Goal: Navigation & Orientation: Find specific page/section

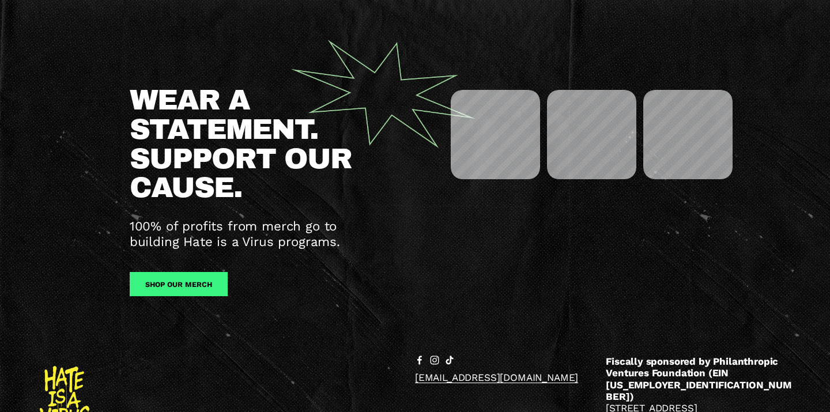
scroll to position [1320, 0]
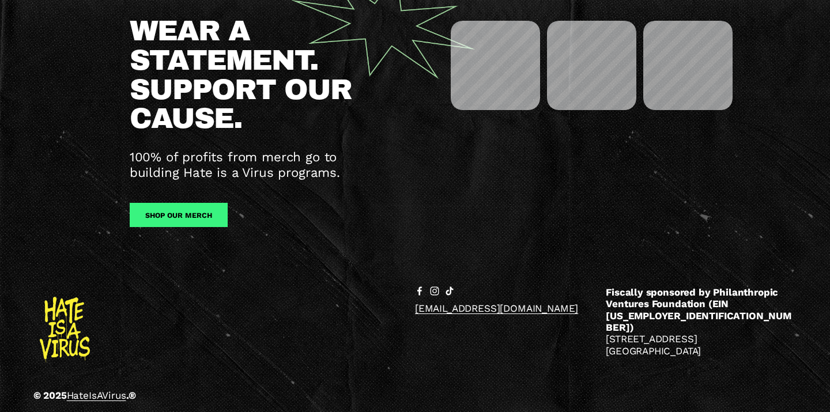
drag, startPoint x: 42, startPoint y: 299, endPoint x: 73, endPoint y: 318, distance: 35.7
click at [73, 318] on div at bounding box center [65, 330] width 50 height 87
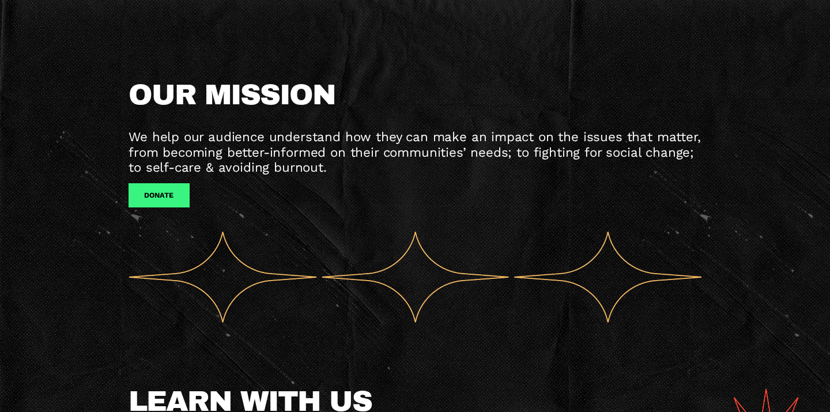
scroll to position [0, 0]
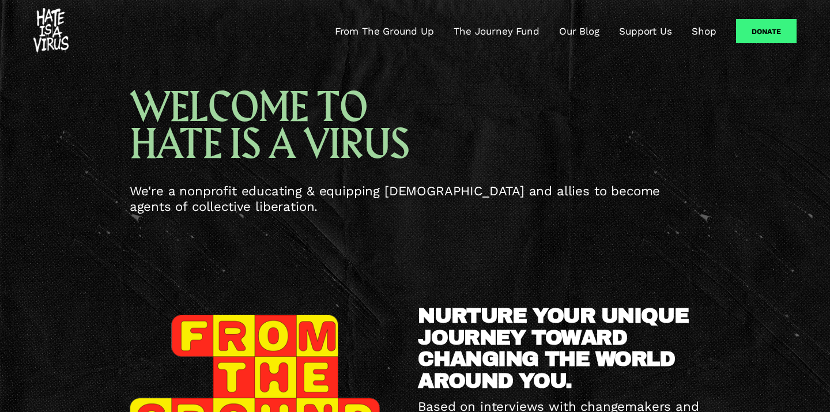
click at [424, 31] on link "From The Ground Up" at bounding box center [384, 31] width 99 height 14
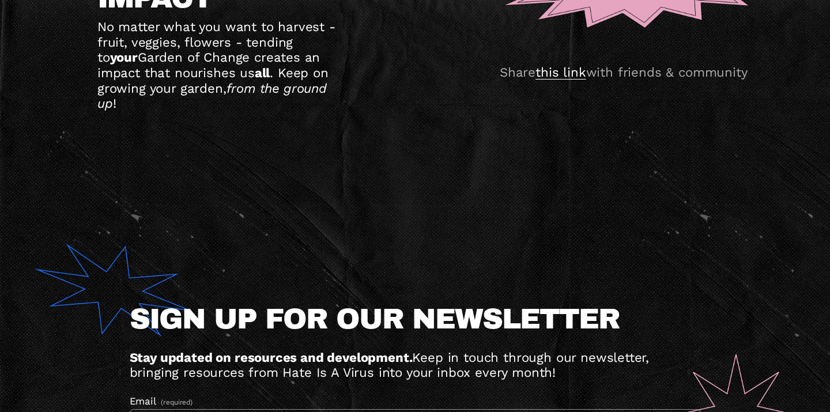
scroll to position [7351, 0]
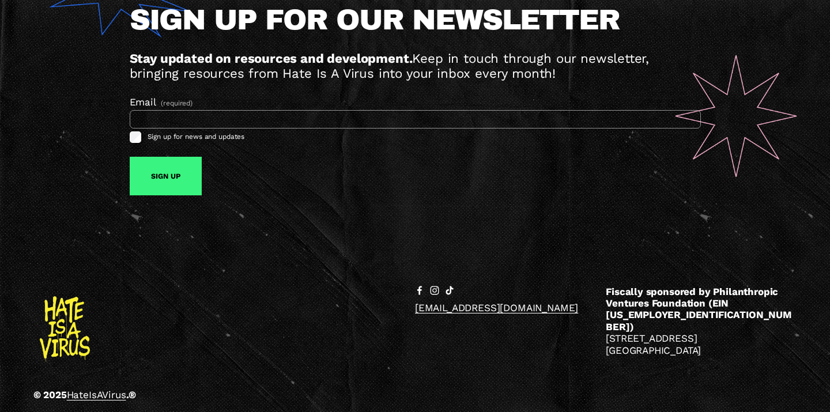
click at [435, 295] on use "instagram-unauth" at bounding box center [435, 290] width 18 height 18
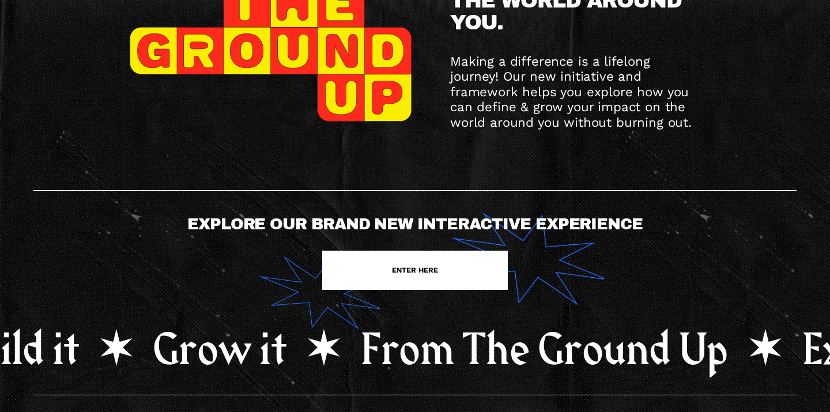
scroll to position [0, 0]
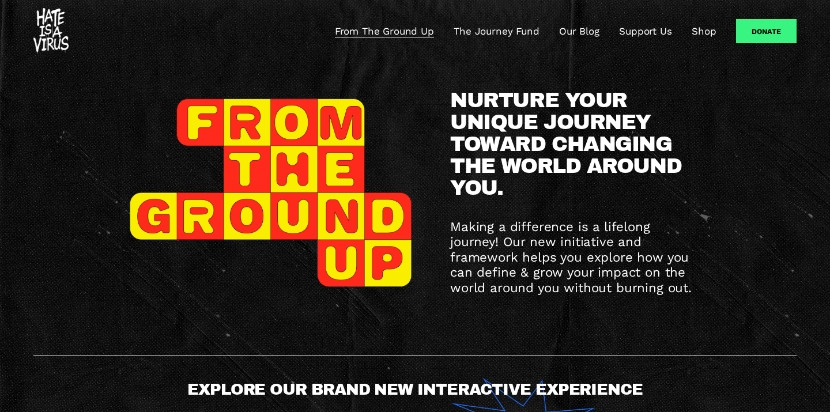
click at [699, 34] on link "Shop" at bounding box center [704, 31] width 24 height 14
